Goal: Information Seeking & Learning: Learn about a topic

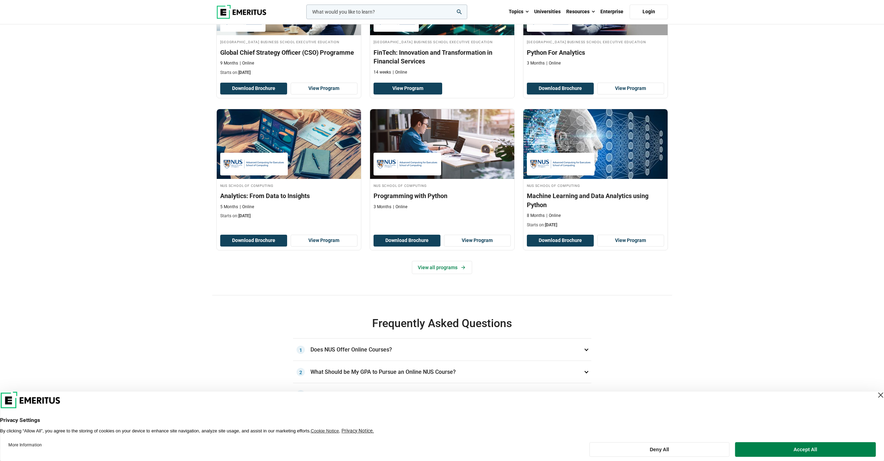
scroll to position [279, 0]
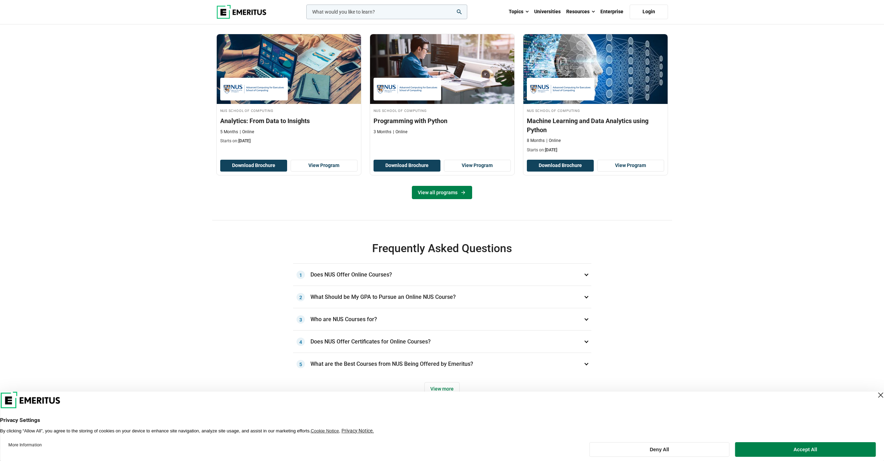
click at [431, 199] on link "View all programs" at bounding box center [442, 192] width 60 height 13
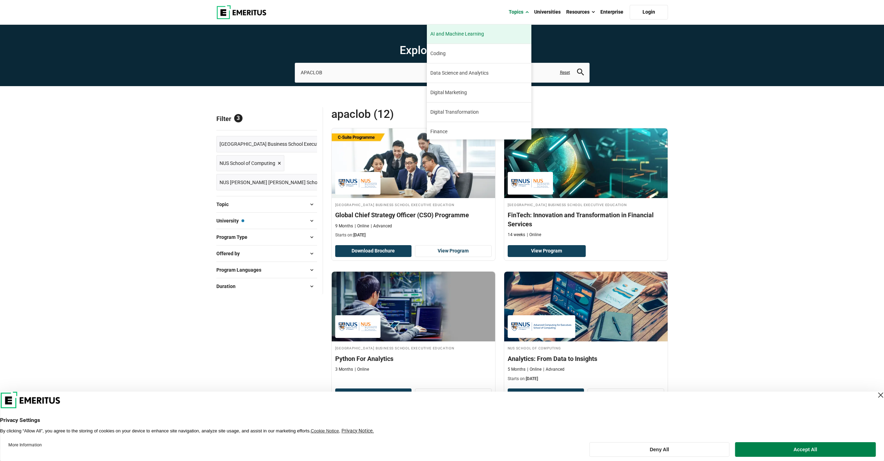
click at [470, 31] on span "AI and Machine Learning" at bounding box center [457, 33] width 54 height 7
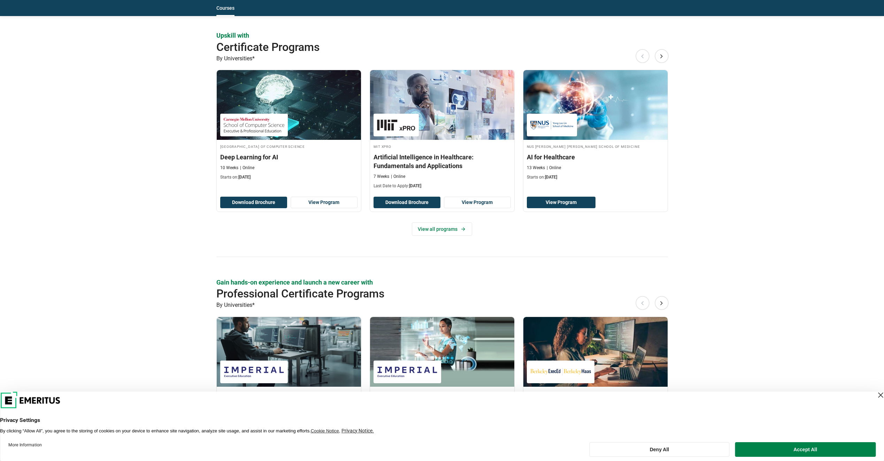
scroll to position [871, 0]
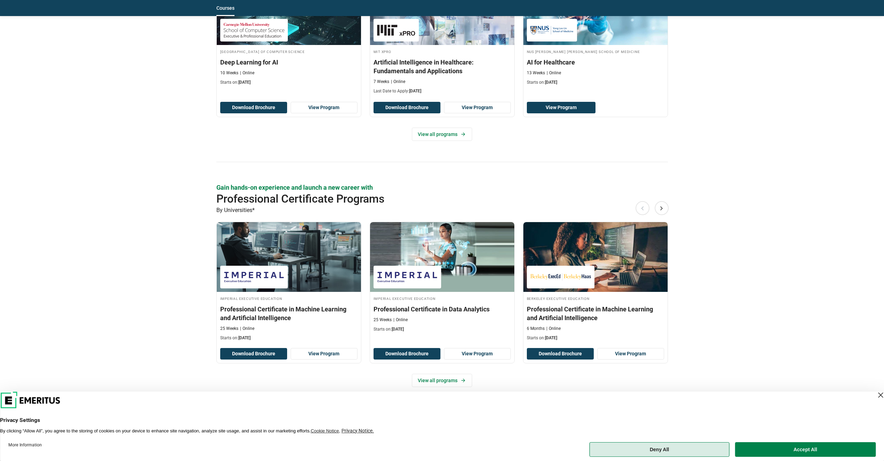
click at [692, 446] on button "Deny All" at bounding box center [659, 449] width 140 height 15
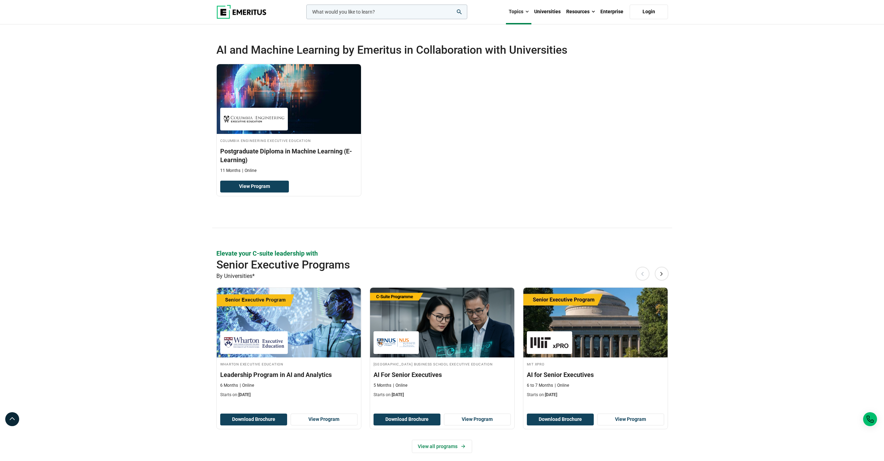
scroll to position [0, 0]
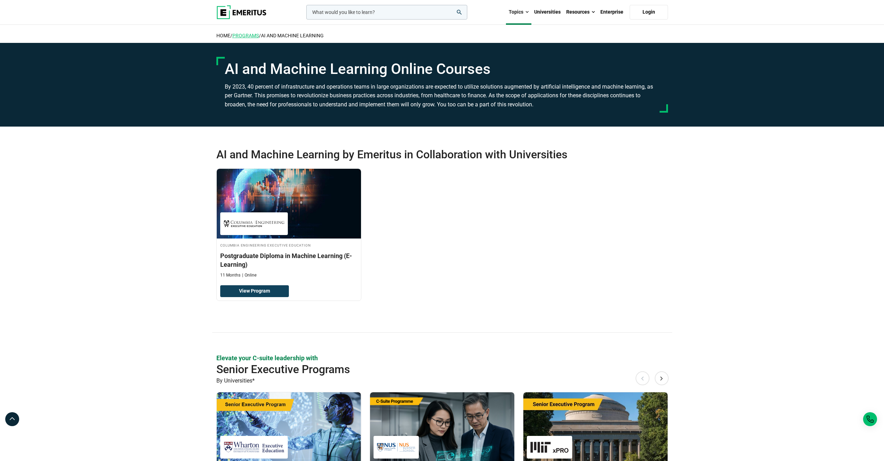
click at [248, 36] on link "Programs" at bounding box center [245, 36] width 26 height 6
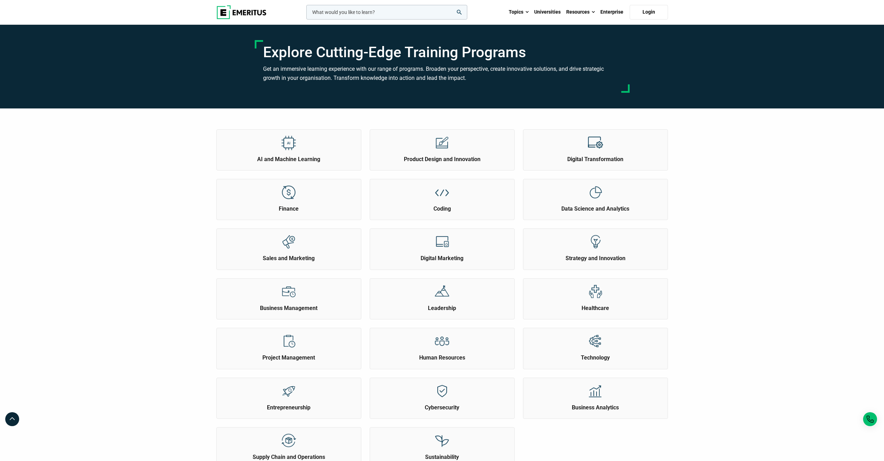
click at [244, 13] on img at bounding box center [241, 12] width 50 height 14
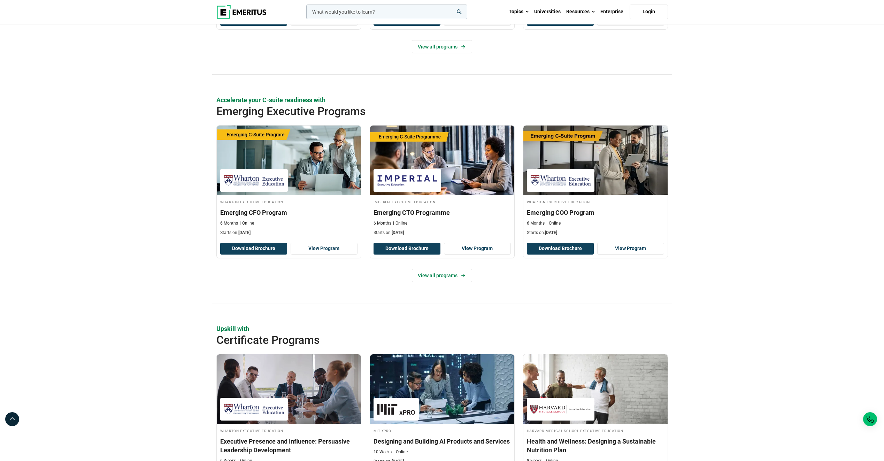
scroll to position [523, 0]
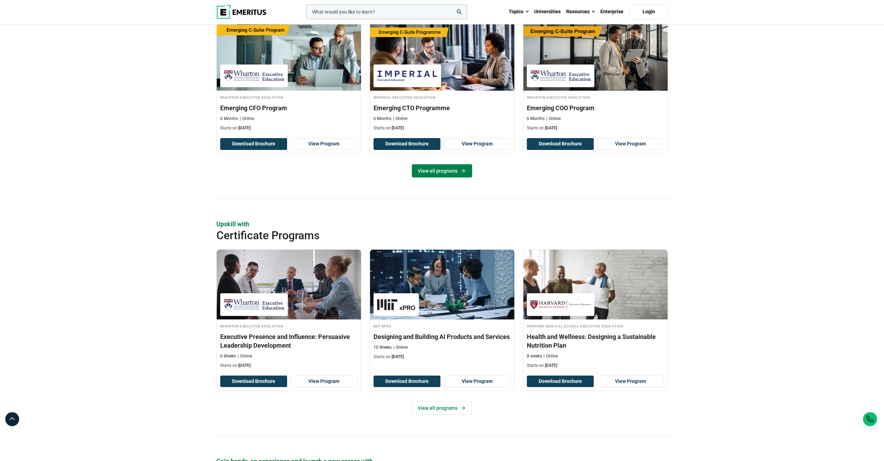
click at [435, 171] on link "View all programs" at bounding box center [442, 170] width 60 height 13
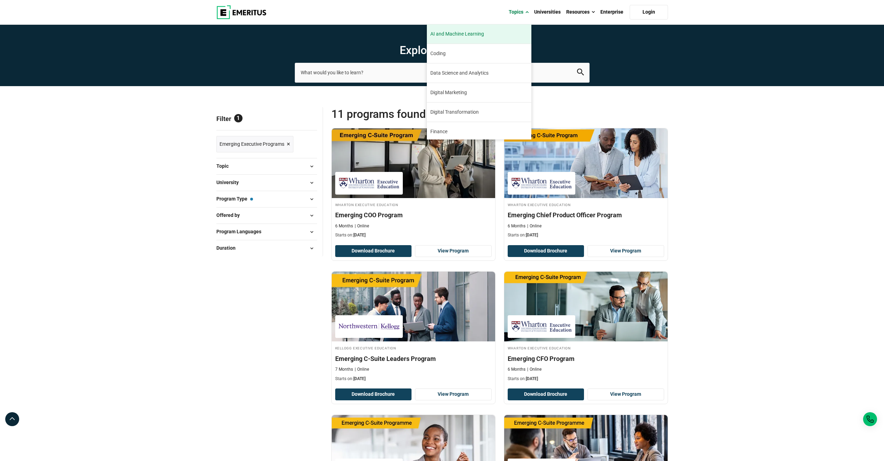
click at [479, 33] on span "AI and Machine Learning" at bounding box center [457, 33] width 54 height 7
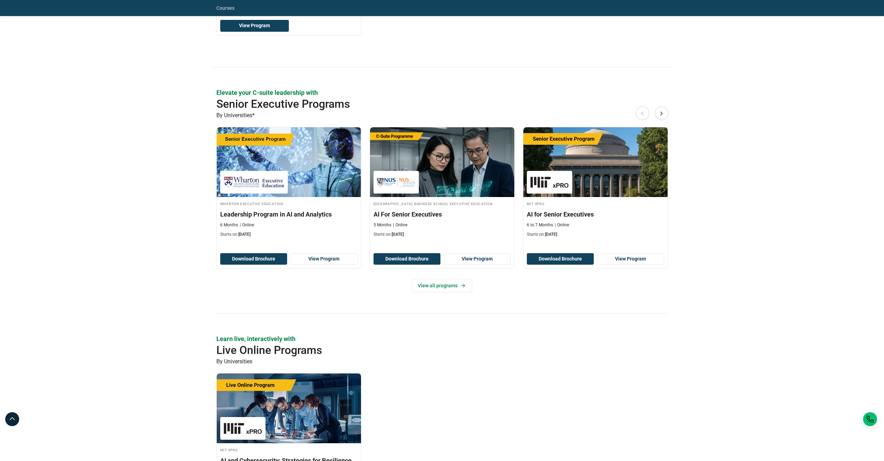
scroll to position [244, 0]
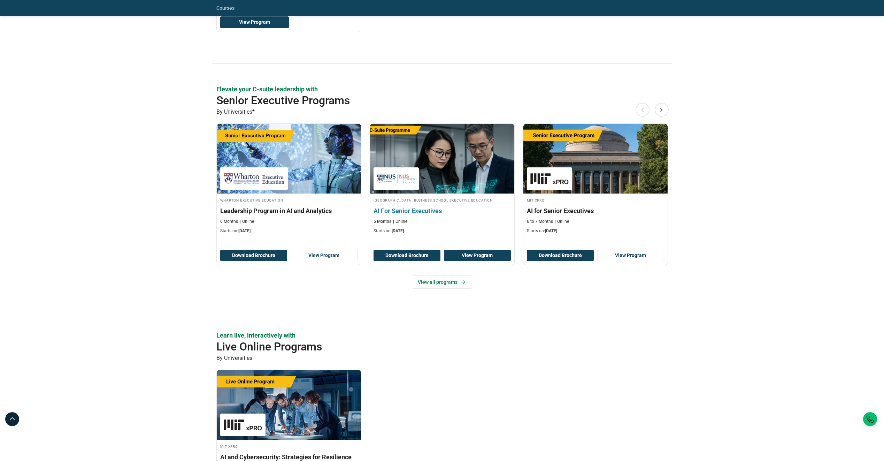
click at [468, 257] on link "View Program" at bounding box center [477, 255] width 67 height 12
